Goal: Information Seeking & Learning: Learn about a topic

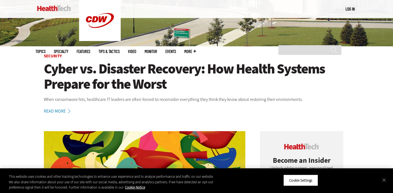
scroll to position [158, 0]
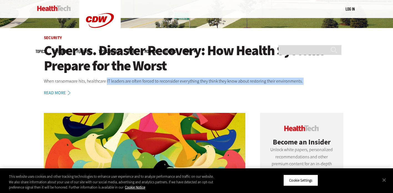
drag, startPoint x: 107, startPoint y: 81, endPoint x: 125, endPoint y: 85, distance: 19.3
click at [125, 85] on article "Security Cyber vs. Disaster Recovery: How Health Systems Prepare for the Worst …" at bounding box center [197, 66] width 322 height 61
click at [68, 93] on icon at bounding box center [69, 93] width 7 height 4
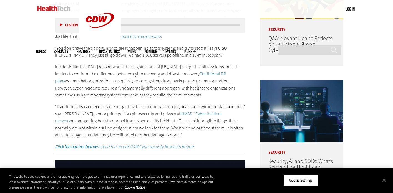
scroll to position [375, 0]
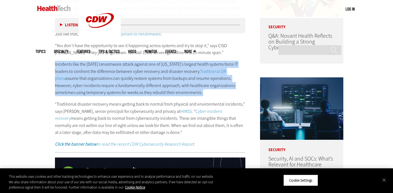
drag, startPoint x: 51, startPoint y: 65, endPoint x: 52, endPoint y: 101, distance: 36.4
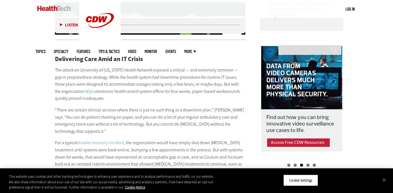
scroll to position [531, 0]
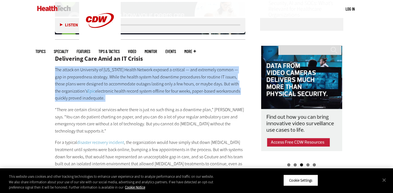
drag, startPoint x: 50, startPoint y: 65, endPoint x: 53, endPoint y: 112, distance: 47.0
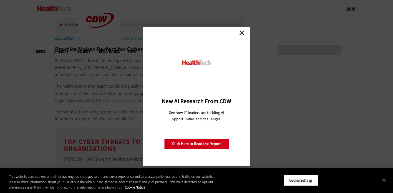
scroll to position [995, 0]
click at [245, 31] on link "Close" at bounding box center [242, 33] width 8 height 8
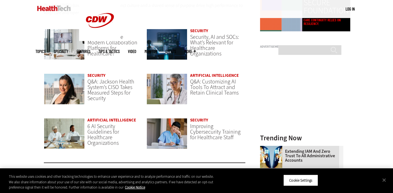
scroll to position [422, 0]
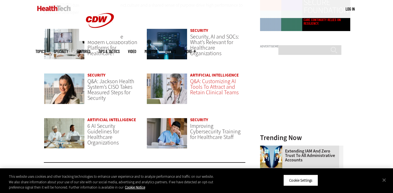
click at [228, 89] on span "Q&A: Customizing AI Tools To Attract and Retain Clinical Teams" at bounding box center [214, 87] width 49 height 19
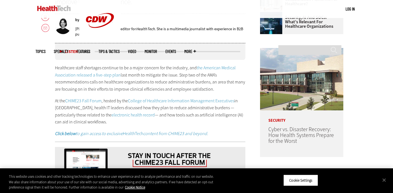
scroll to position [282, 0]
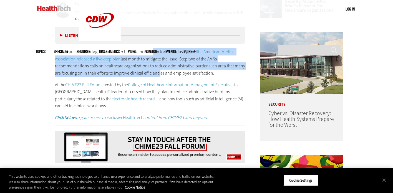
drag, startPoint x: 152, startPoint y: 51, endPoint x: 157, endPoint y: 76, distance: 25.6
click at [157, 76] on p "Healthcare staff shortages continue to be a major concern for the industry, and…" at bounding box center [150, 62] width 190 height 28
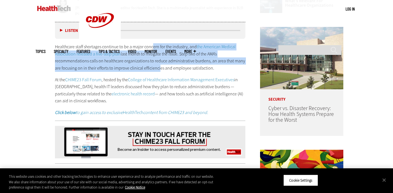
scroll to position [287, 0]
drag, startPoint x: 121, startPoint y: 77, endPoint x: 125, endPoint y: 99, distance: 22.3
click at [125, 99] on p "At the CHIME23 Fall Forum , hosted by the College of Healthcare Information Man…" at bounding box center [150, 90] width 190 height 28
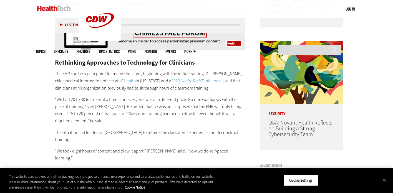
scroll to position [396, 0]
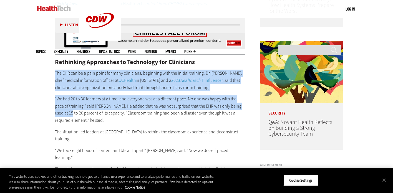
drag, startPoint x: 51, startPoint y: 71, endPoint x: 74, endPoint y: 125, distance: 57.7
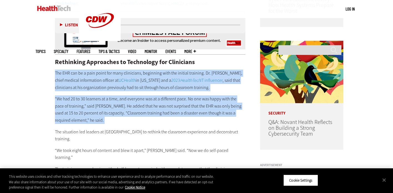
drag, startPoint x: 74, startPoint y: 125, endPoint x: 47, endPoint y: 72, distance: 59.3
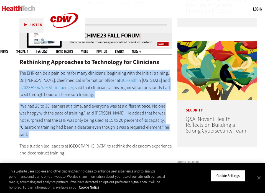
scroll to position [356, 0]
